Goal: Transaction & Acquisition: Purchase product/service

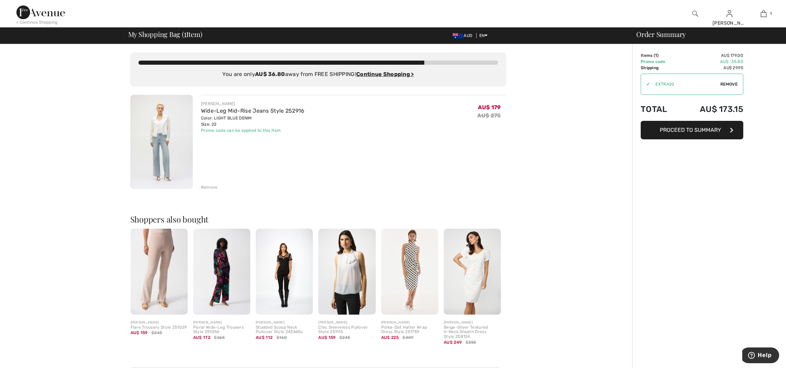
click at [680, 131] on span "Proceed to Summary" at bounding box center [690, 130] width 61 height 6
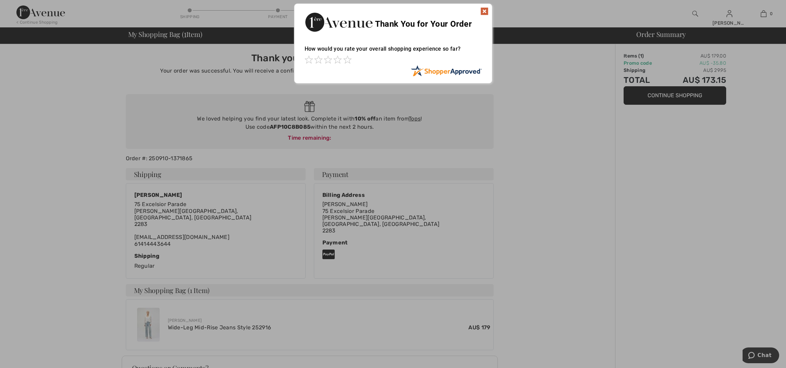
click at [485, 8] on img at bounding box center [484, 11] width 8 height 8
